Goal: Find specific page/section: Find specific page/section

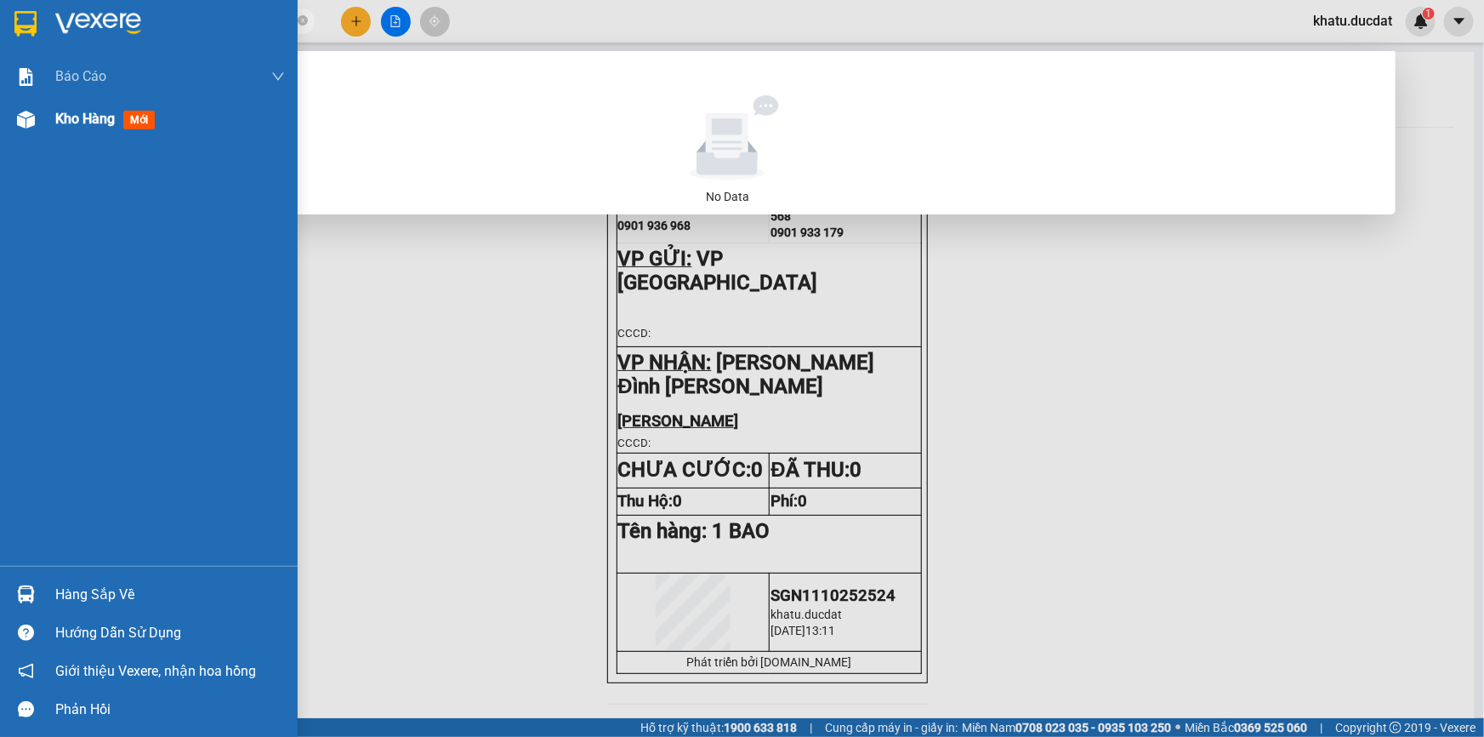
click at [93, 120] on span "Kho hàng" at bounding box center [85, 119] width 60 height 16
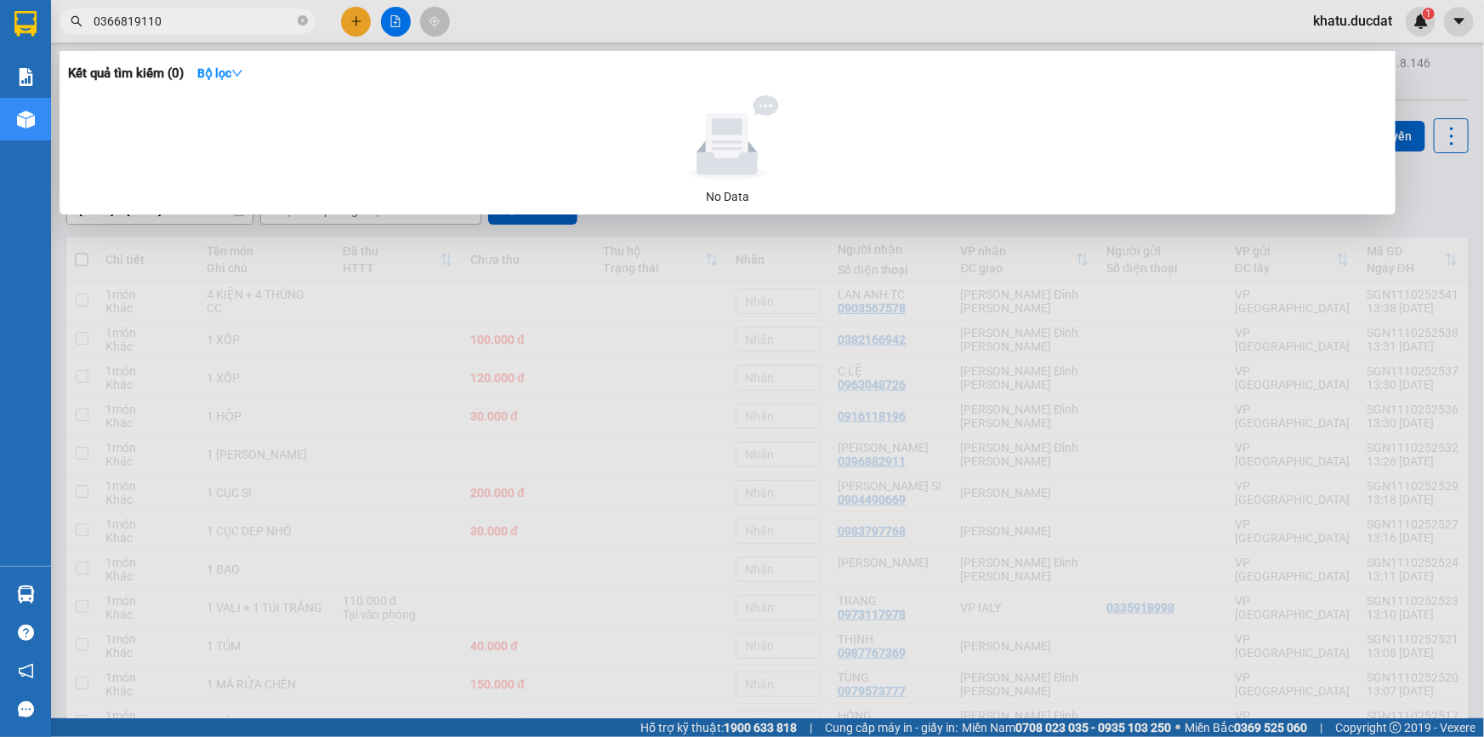
click at [238, 19] on input "0366819110" at bounding box center [194, 21] width 201 height 19
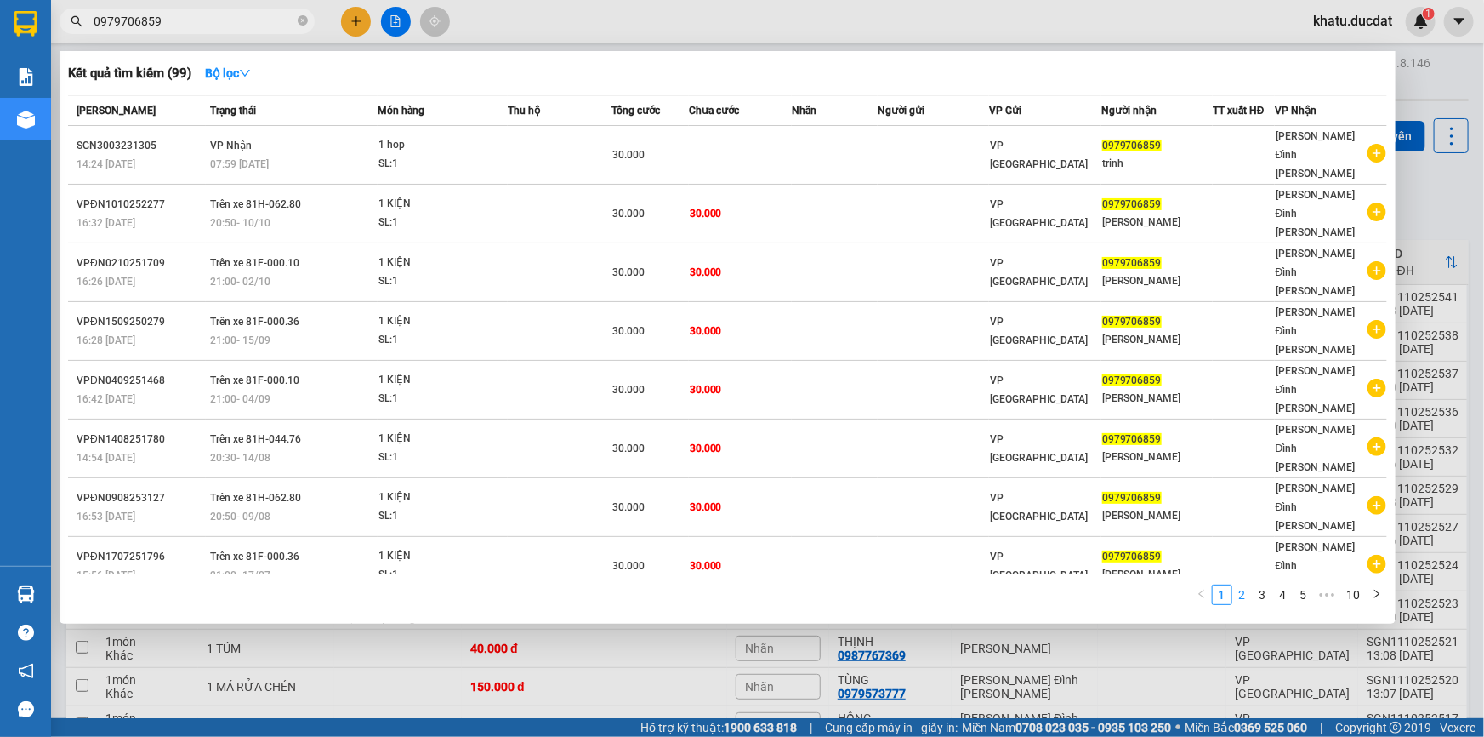
type input "0979706859"
click at [1243, 585] on link "2" at bounding box center [1243, 594] width 19 height 19
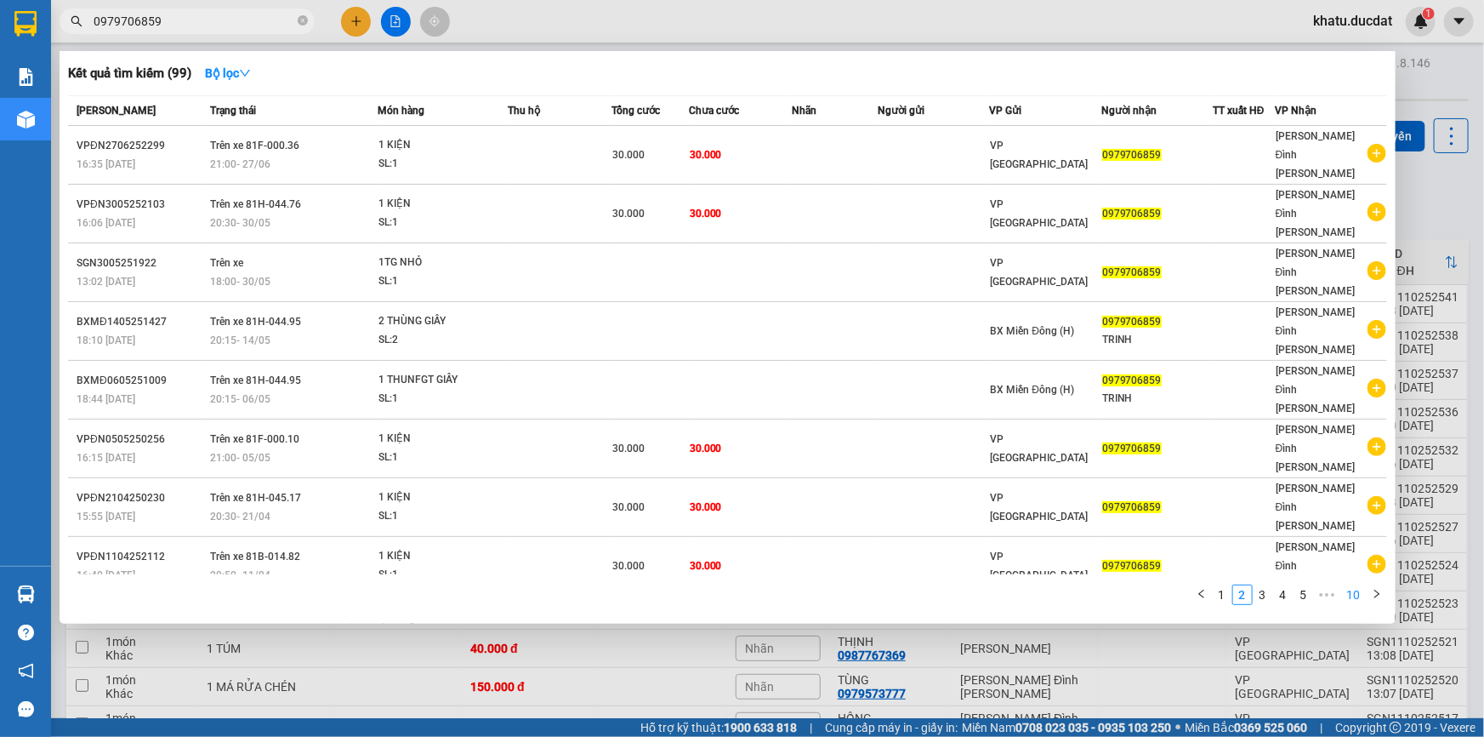
click at [1358, 585] on link "10" at bounding box center [1354, 594] width 24 height 19
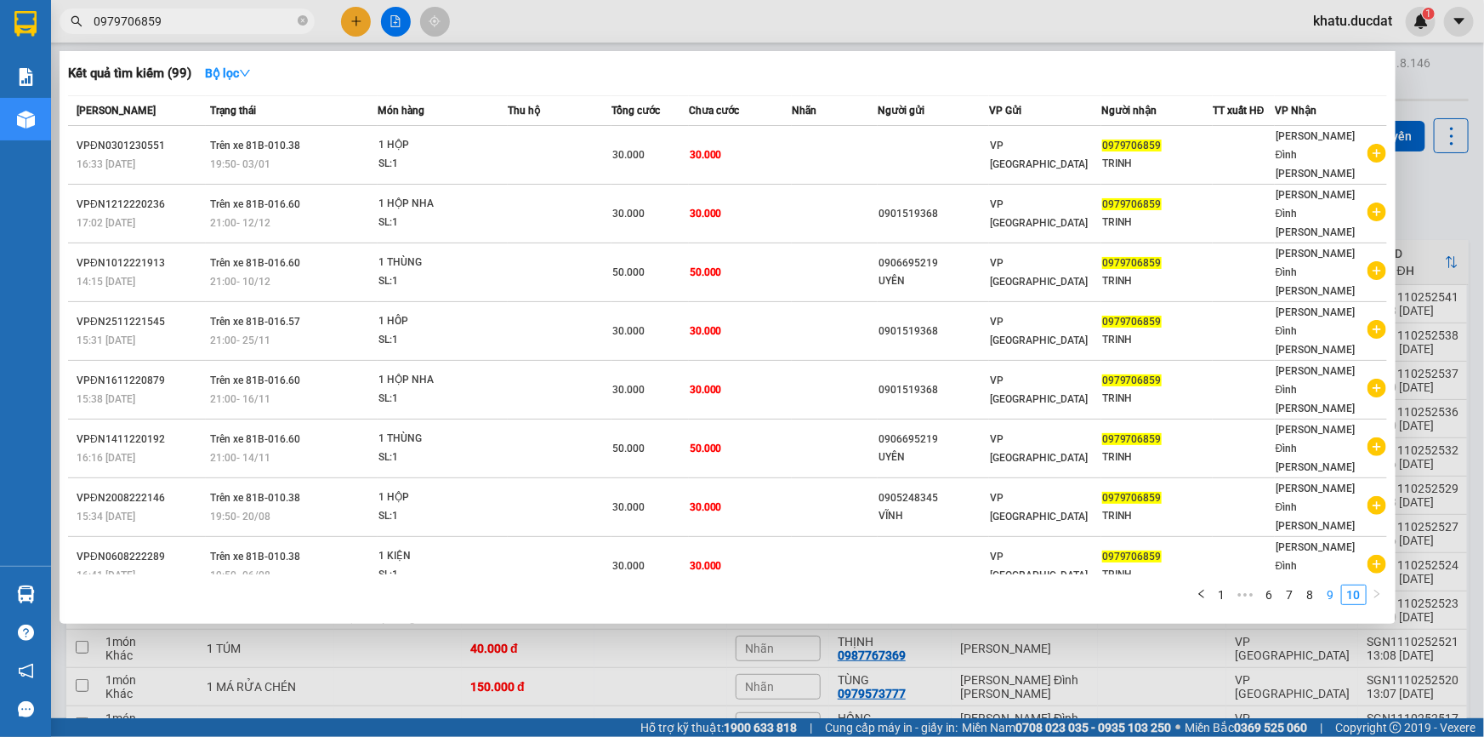
click at [1323, 585] on link "9" at bounding box center [1331, 594] width 19 height 19
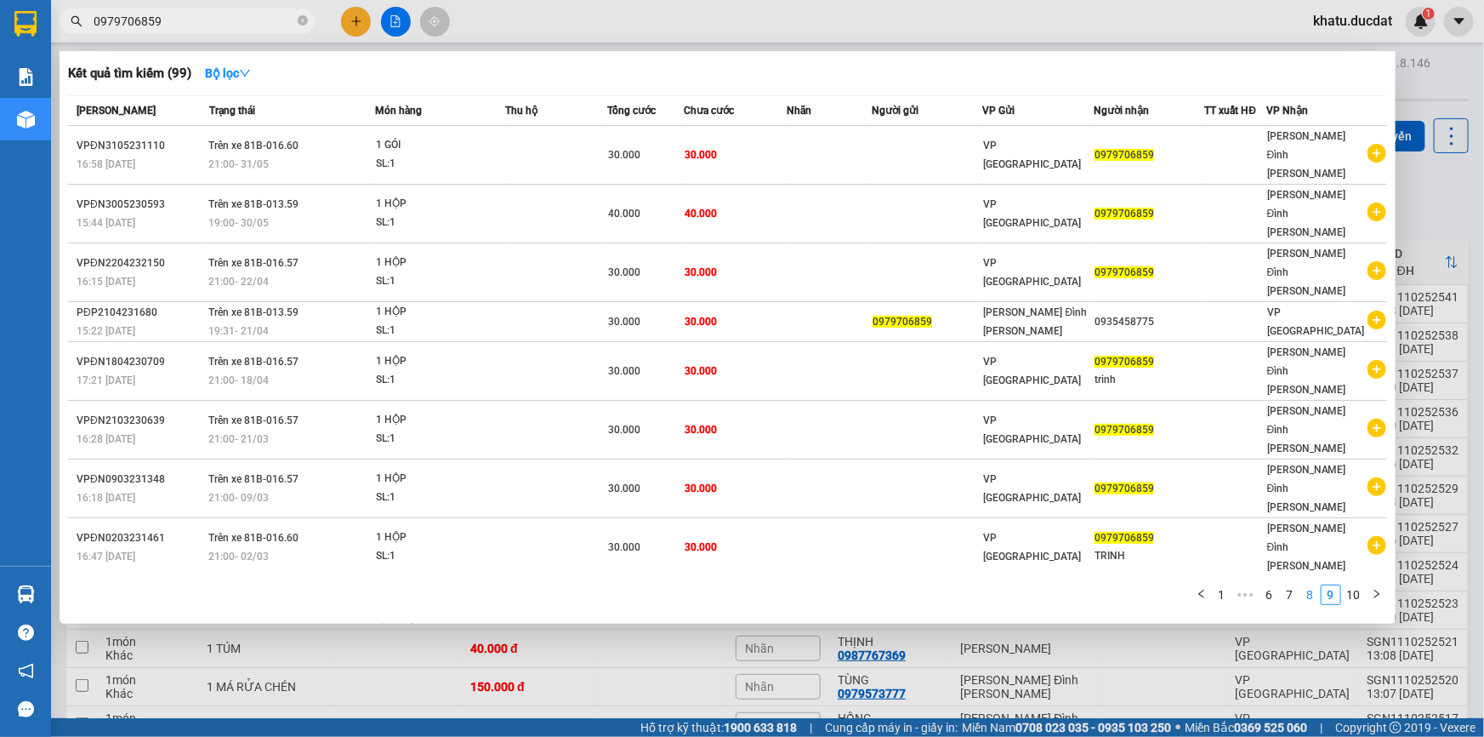
click at [1313, 585] on link "8" at bounding box center [1311, 594] width 19 height 19
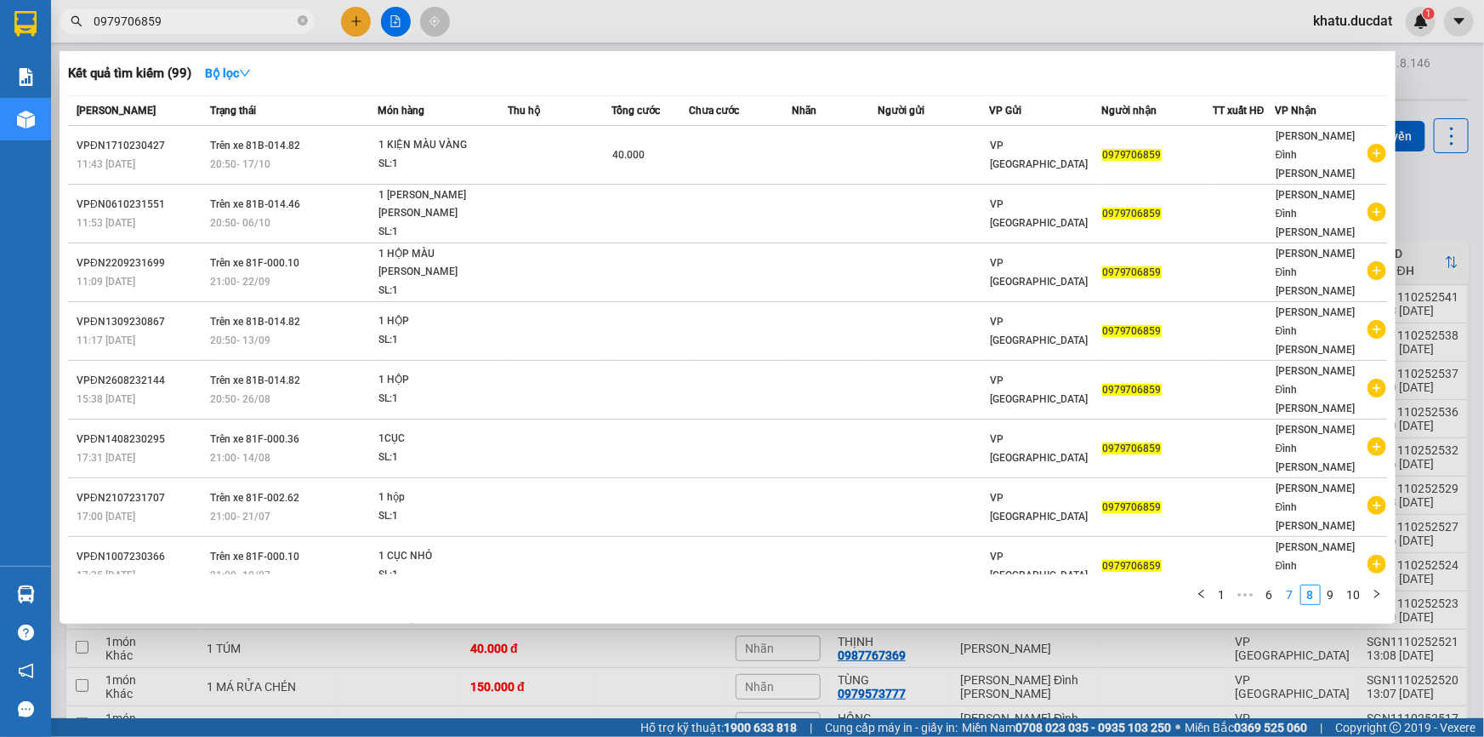
click at [1291, 585] on link "7" at bounding box center [1290, 594] width 19 height 19
click at [1274, 585] on link "6" at bounding box center [1270, 594] width 19 height 19
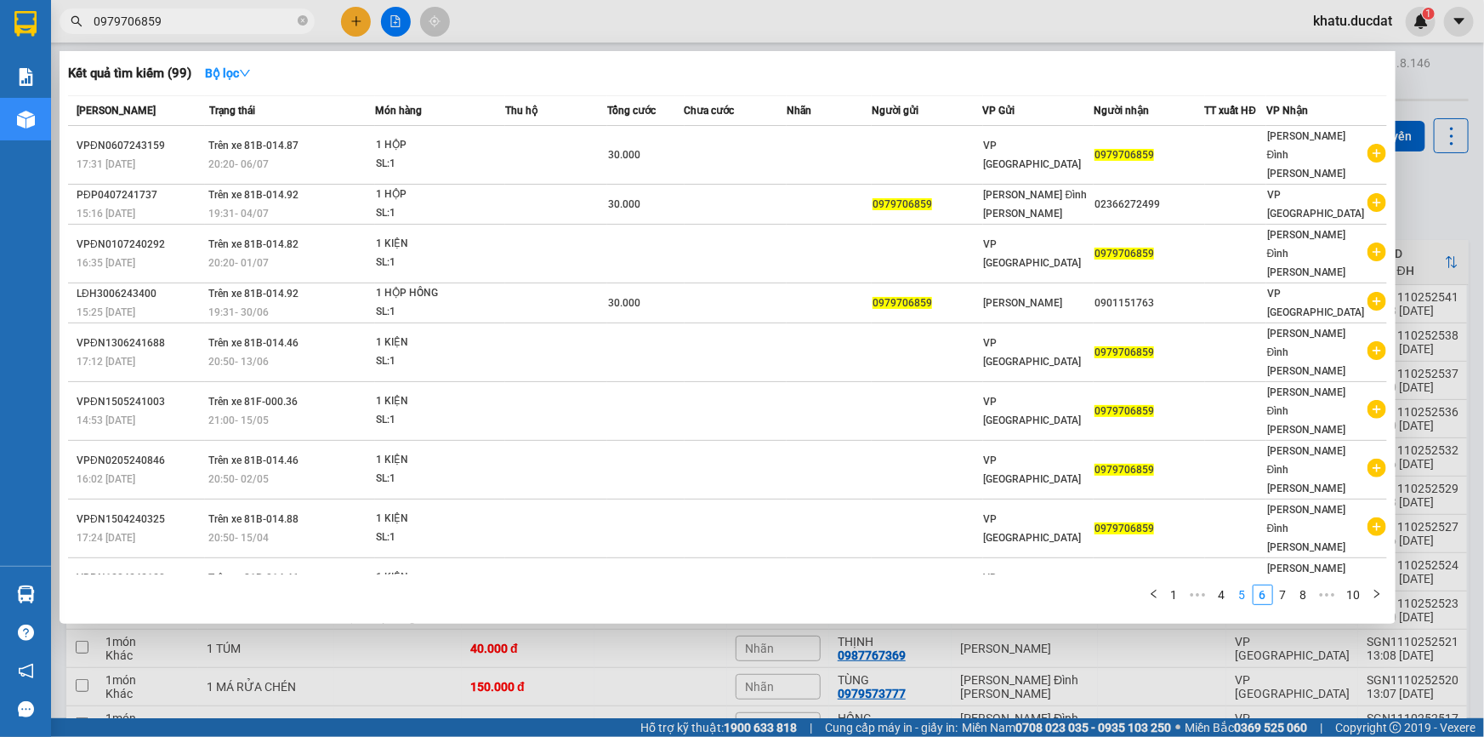
click at [1238, 585] on link "5" at bounding box center [1243, 594] width 19 height 19
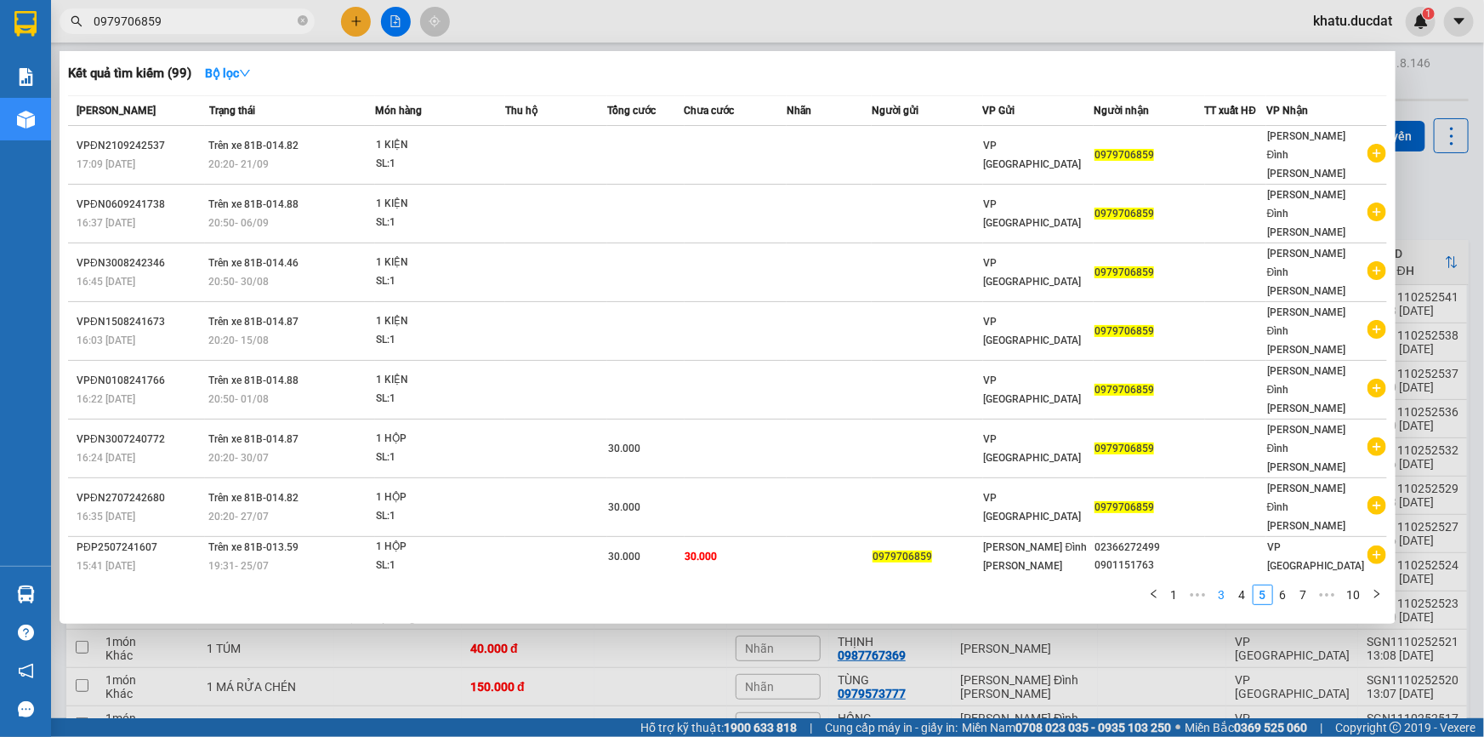
click at [1228, 585] on link "3" at bounding box center [1222, 594] width 19 height 19
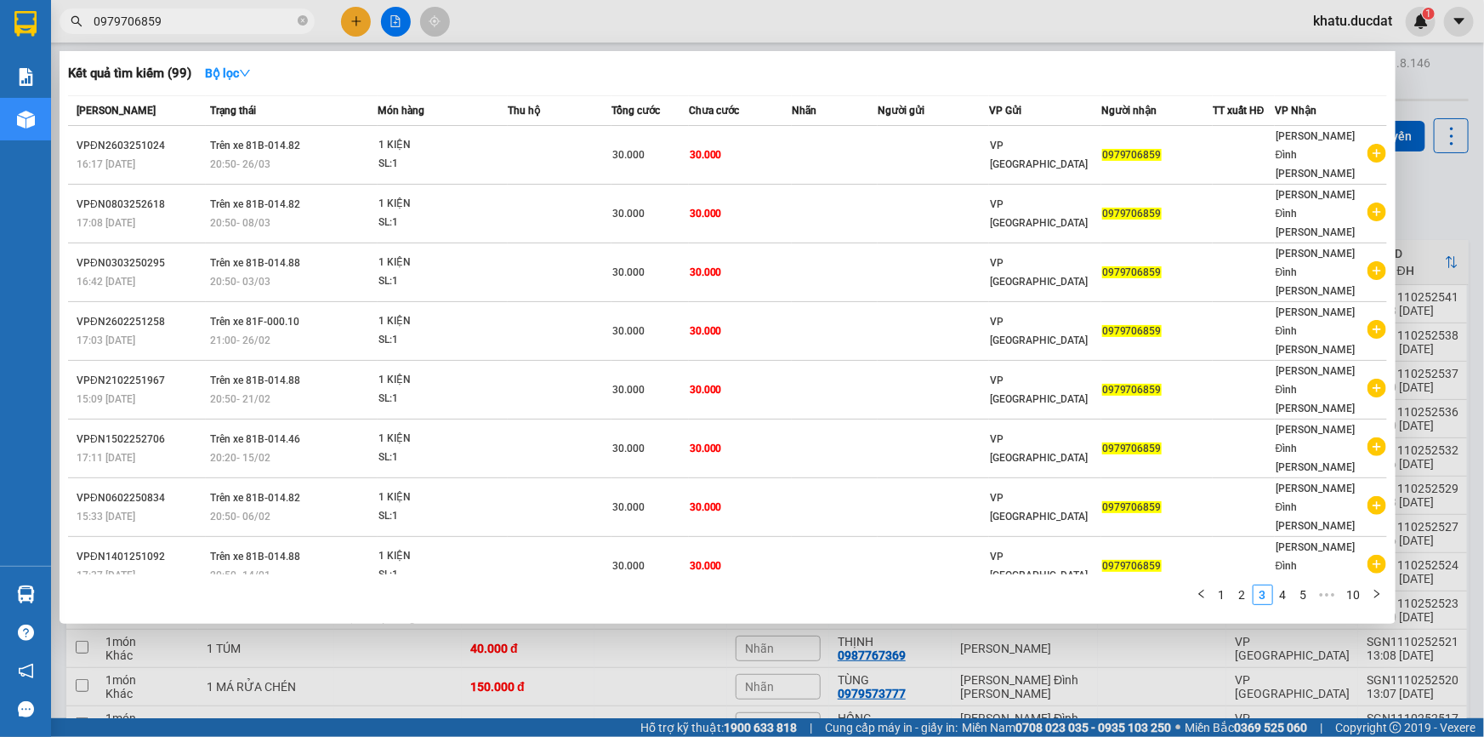
click at [1246, 584] on div "1 2 3 4 5 ••• 10" at bounding box center [727, 599] width 1319 height 31
click at [1245, 585] on link "2" at bounding box center [1243, 594] width 19 height 19
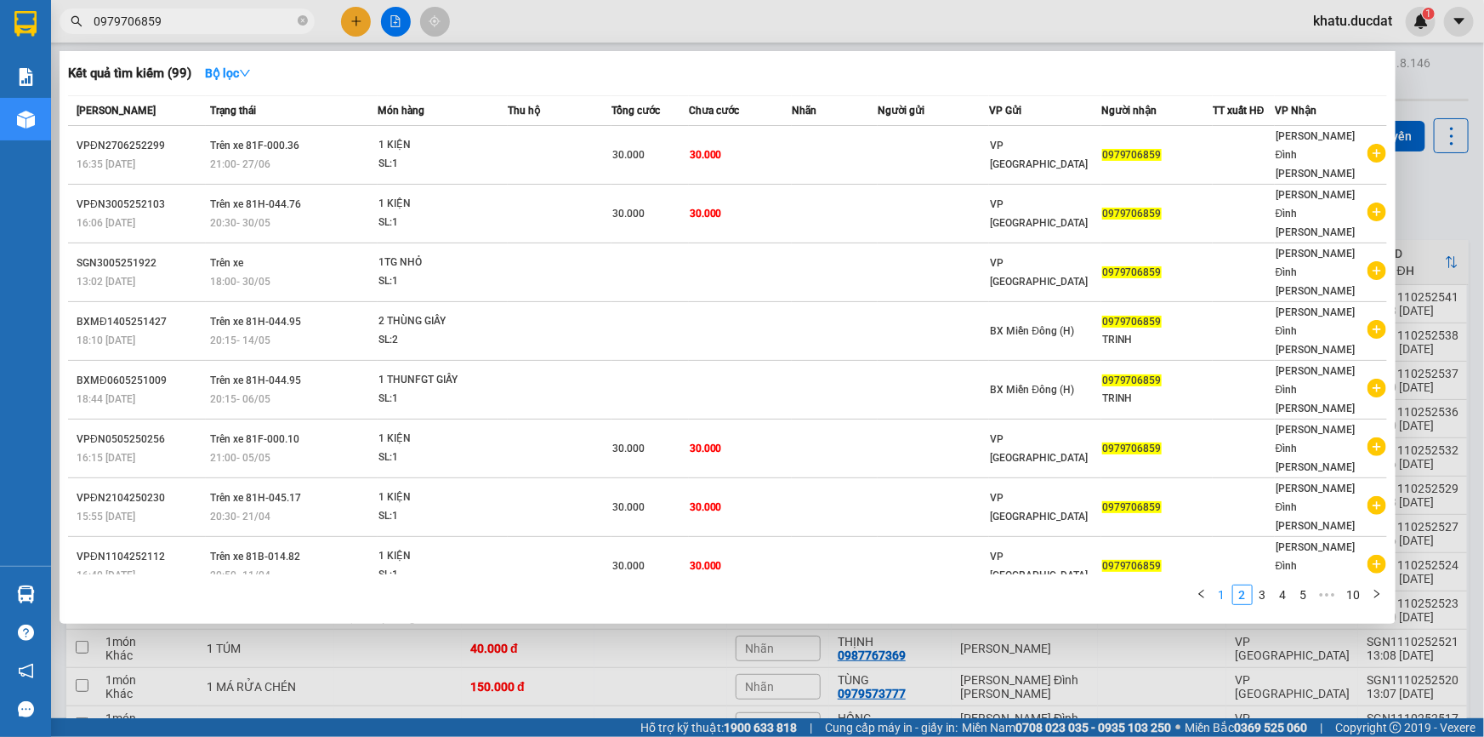
click at [1217, 585] on link "1" at bounding box center [1222, 594] width 19 height 19
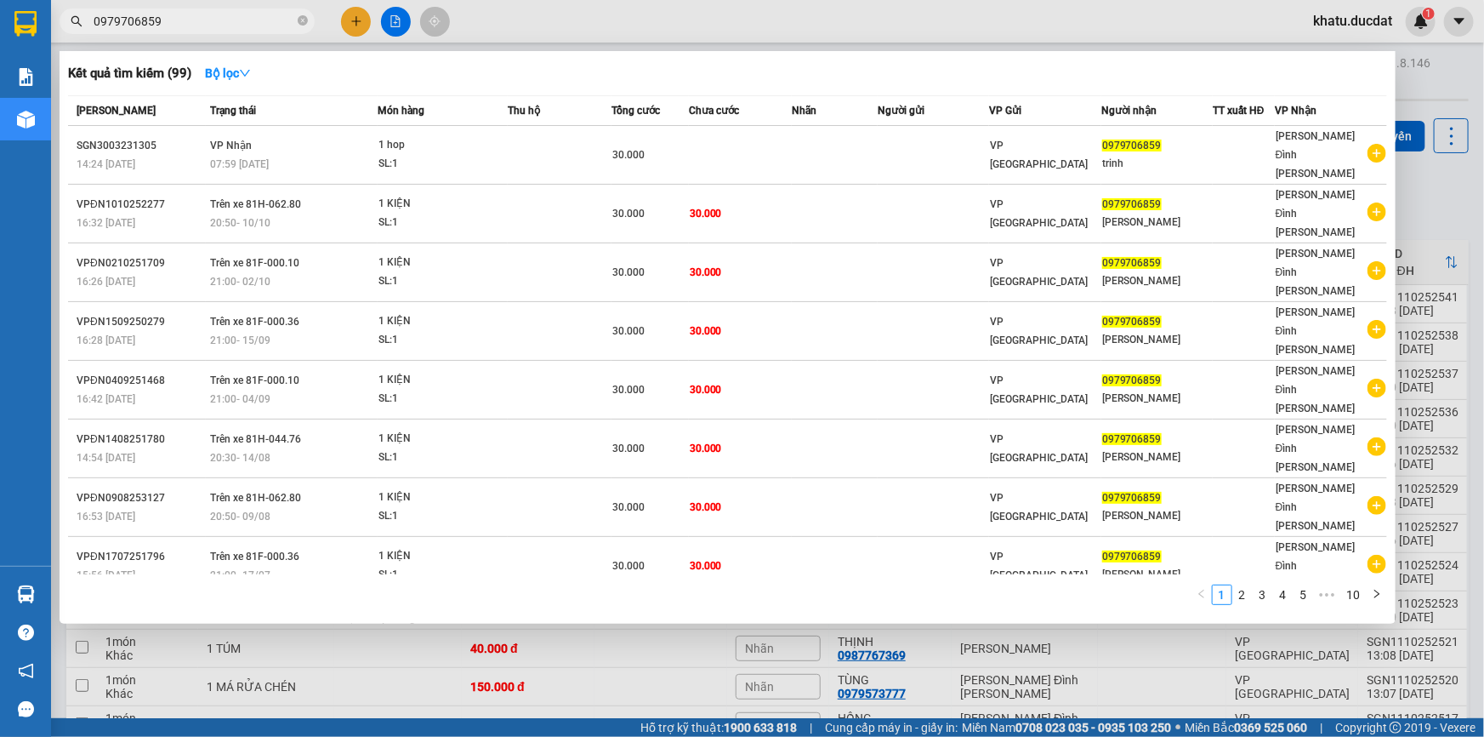
click at [970, 584] on div "1 2 3 4 5 ••• 10" at bounding box center [727, 599] width 1319 height 31
click at [996, 591] on div at bounding box center [742, 368] width 1484 height 737
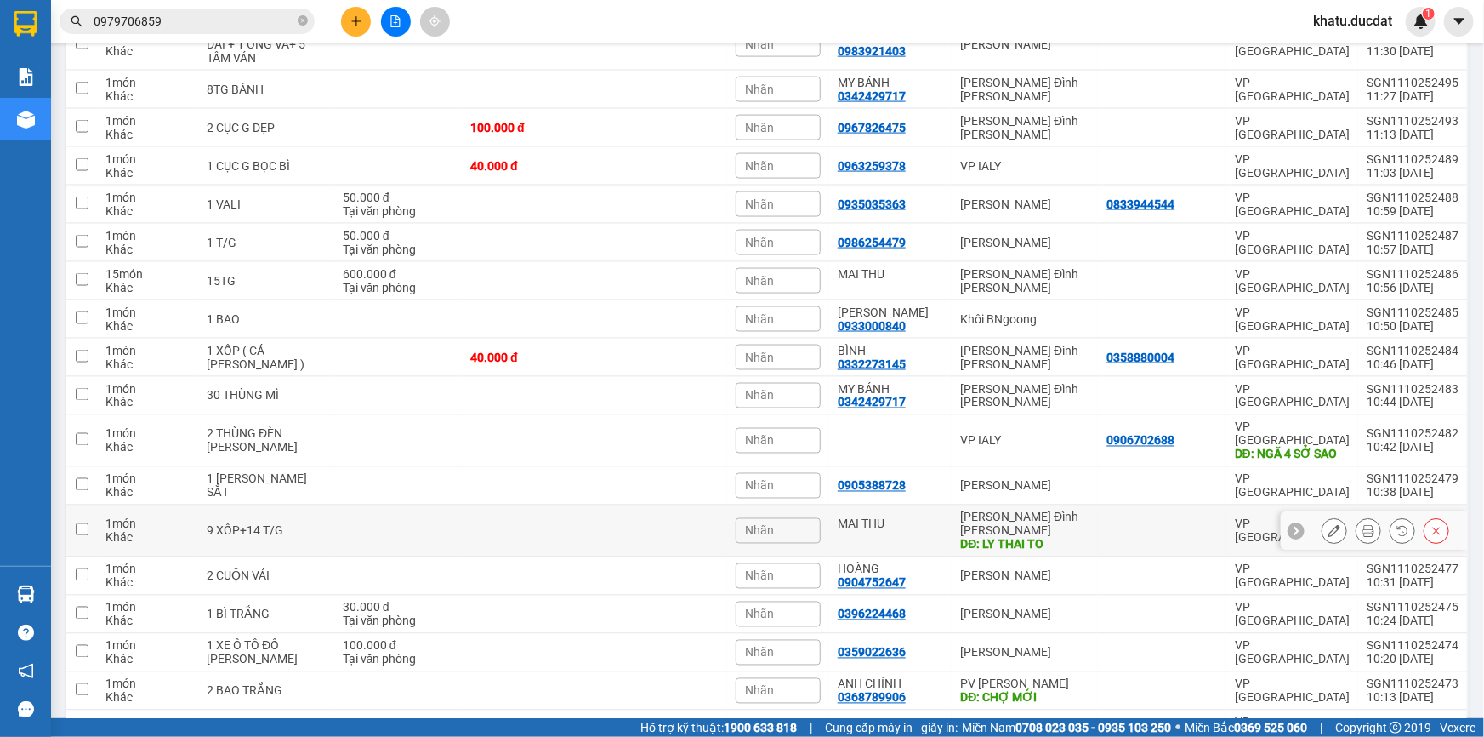
scroll to position [1392, 0]
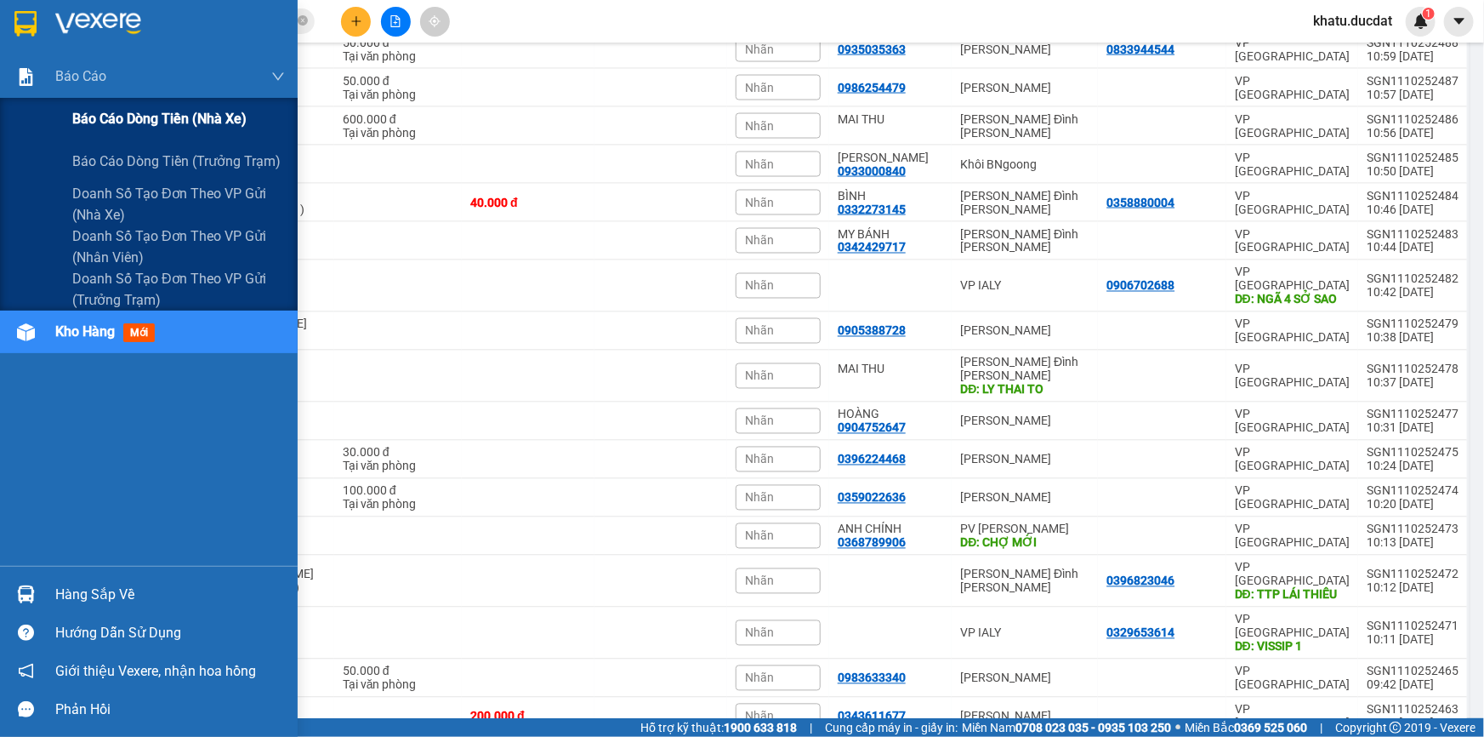
drag, startPoint x: 0, startPoint y: 112, endPoint x: 18, endPoint y: 117, distance: 18.6
click at [18, 117] on div "[PERSON_NAME] [PERSON_NAME] [PERSON_NAME] (nhà xe) [PERSON_NAME] [PERSON_NAME] …" at bounding box center [149, 310] width 298 height 510
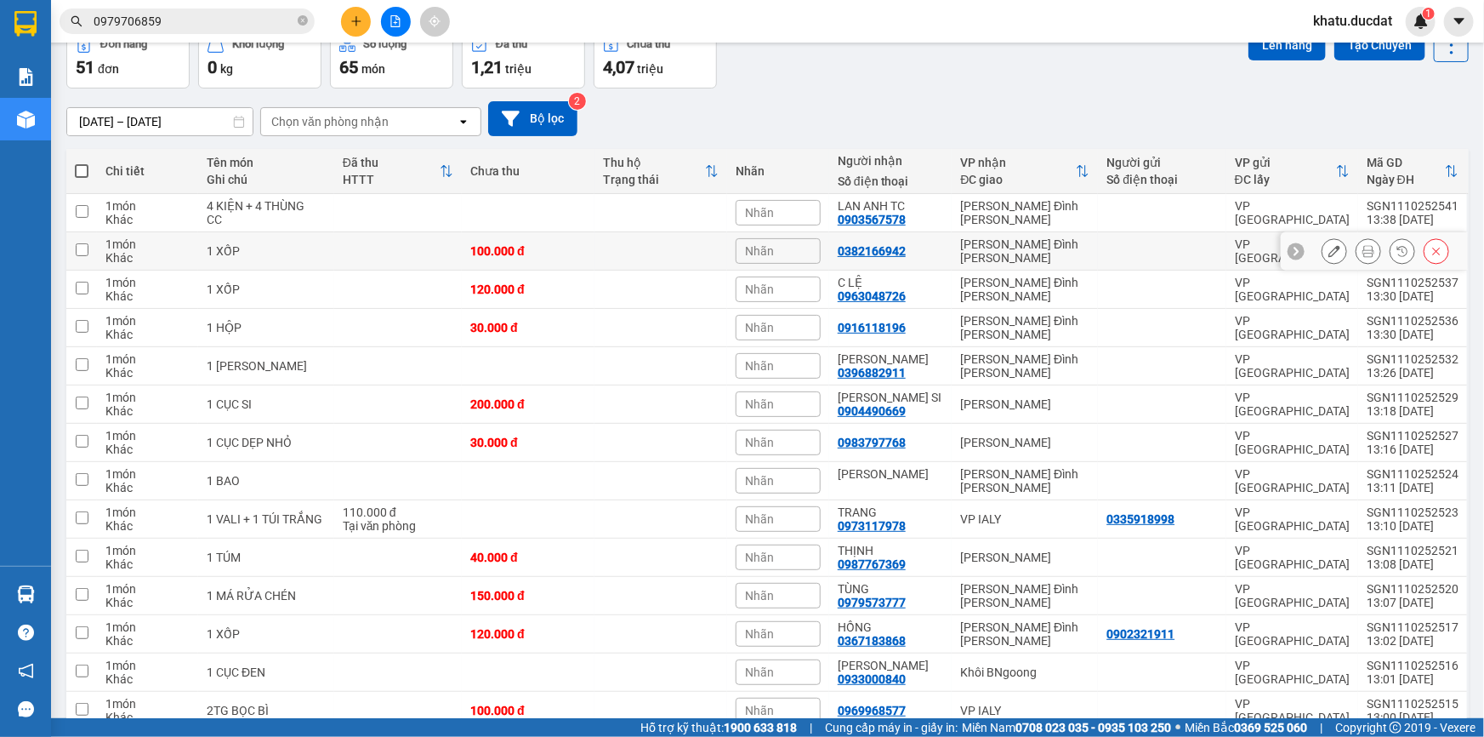
scroll to position [14, 0]
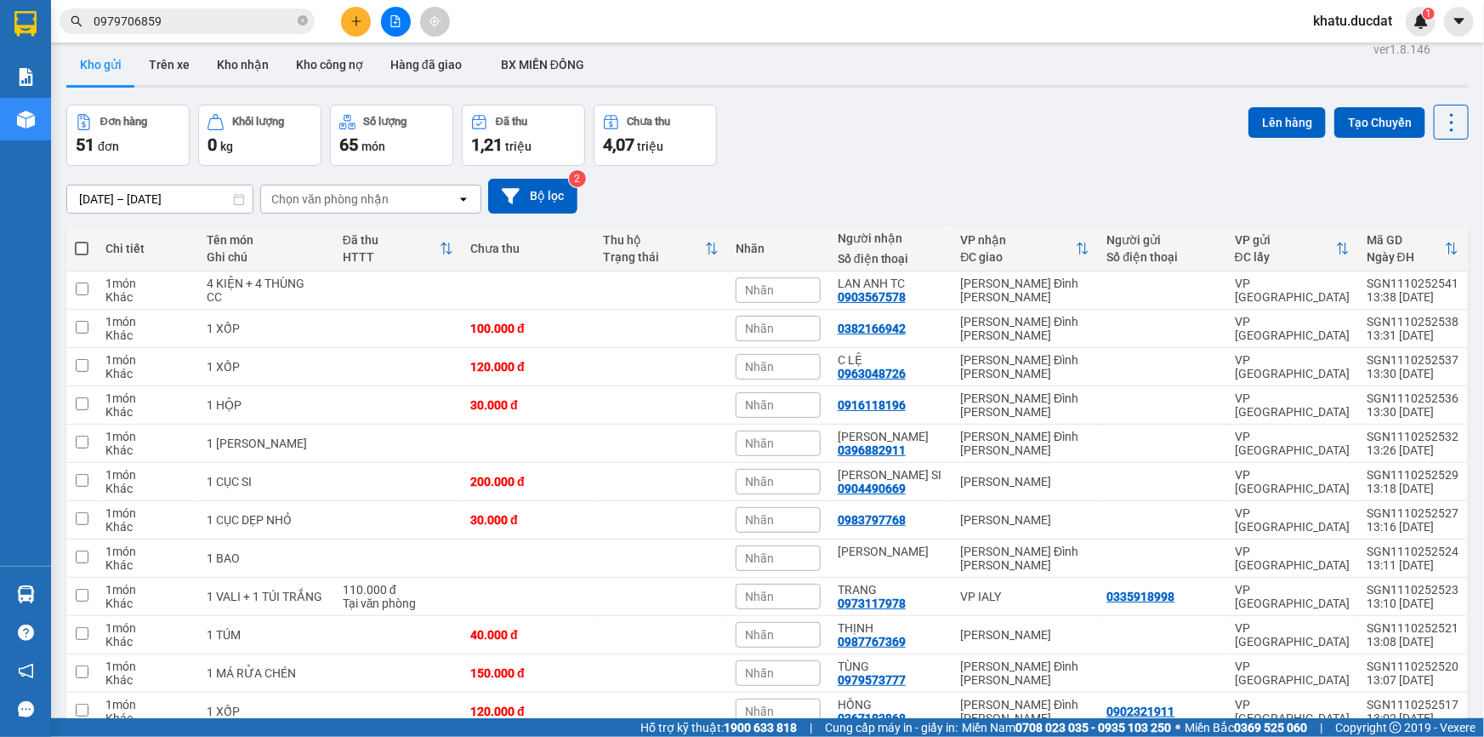
click at [247, 18] on input "0979706859" at bounding box center [194, 21] width 201 height 19
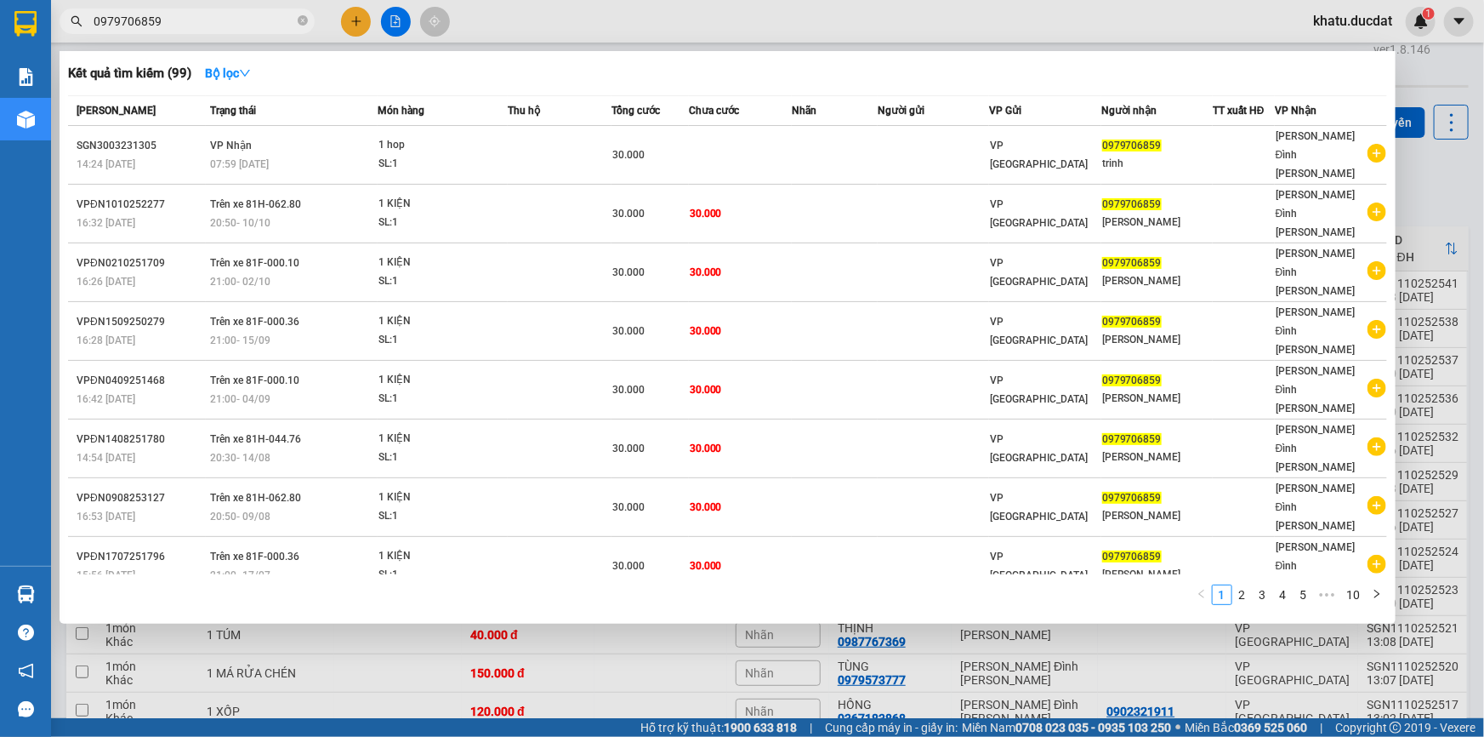
click at [247, 21] on input "0979706859" at bounding box center [194, 21] width 201 height 19
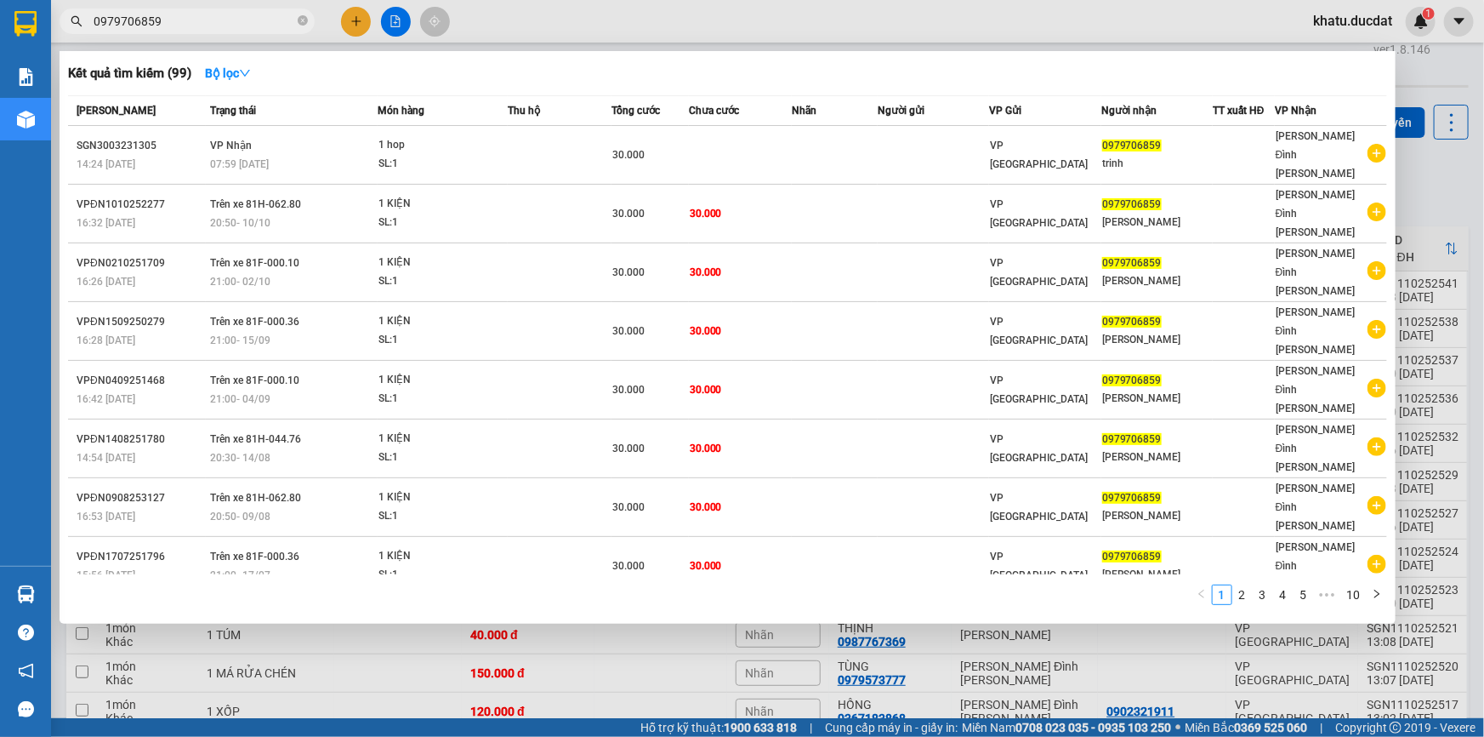
click at [247, 21] on input "0979706859" at bounding box center [194, 21] width 201 height 19
